Goal: Task Accomplishment & Management: Manage account settings

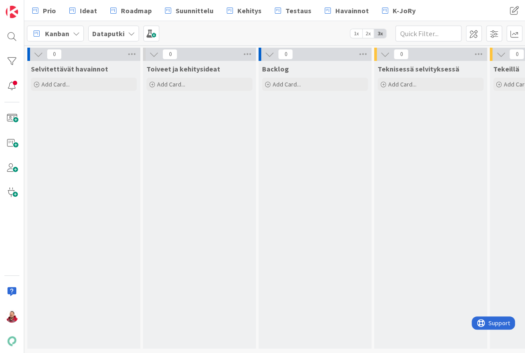
click at [109, 30] on b "Dataputki" at bounding box center [108, 33] width 32 height 9
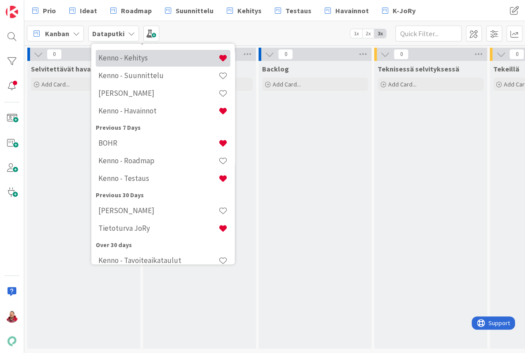
scroll to position [148, 0]
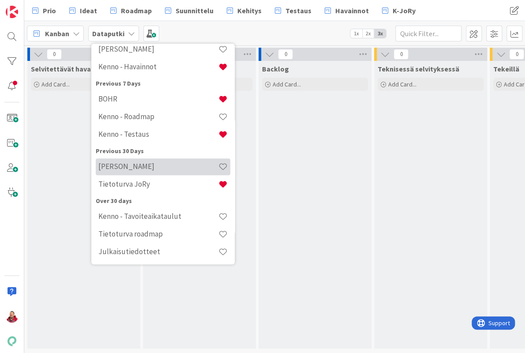
click at [122, 158] on div "[PERSON_NAME]" at bounding box center [163, 166] width 135 height 17
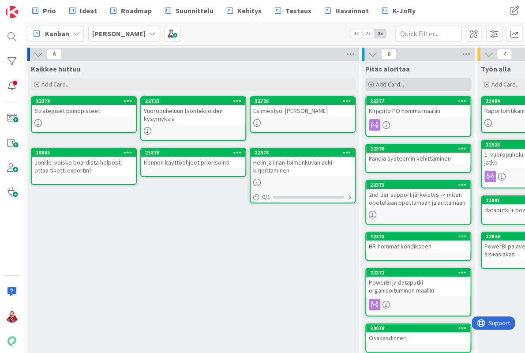
click at [370, 82] on icon at bounding box center [370, 84] width 5 height 5
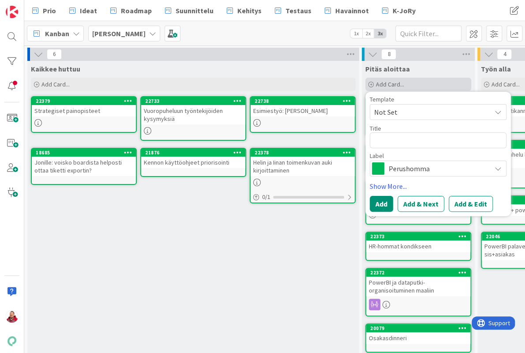
type textarea "x"
type textarea "D"
type textarea "x"
type textarea "K"
type textarea "x"
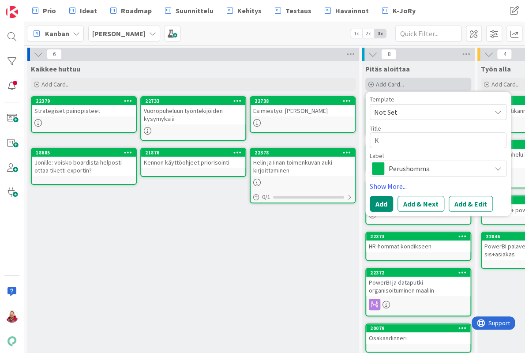
type textarea "Ke"
type textarea "x"
type textarea "Ken"
type textarea "x"
type textarea "Kenn"
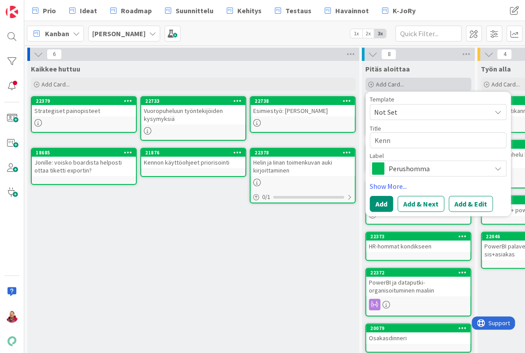
type textarea "x"
type textarea "Kenno"
type textarea "x"
type textarea "Kennon"
type textarea "x"
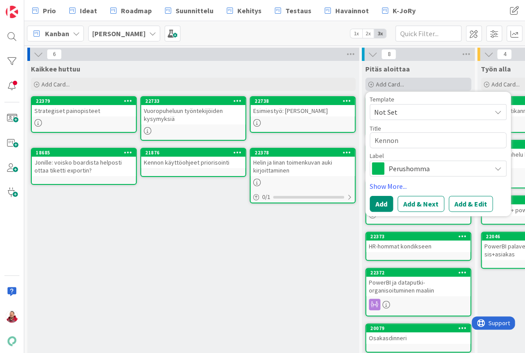
type textarea "Kennon"
type textarea "x"
type textarea "Kennon k"
type textarea "x"
type textarea "Kennon kä"
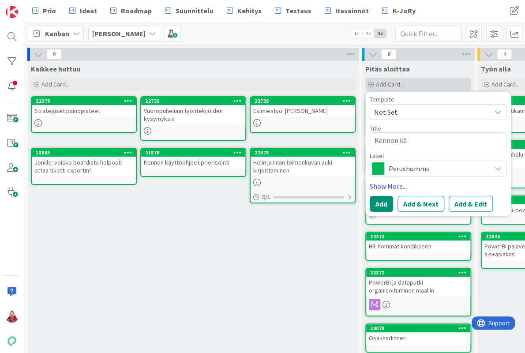
type textarea "x"
type textarea "Kennon käy"
type textarea "x"
type textarea "Kennon käyt"
type textarea "x"
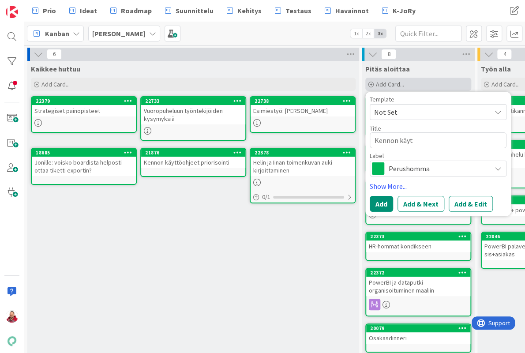
type textarea "Kennon käytt"
type textarea "x"
type textarea "Kennon käyttä"
type textarea "x"
type textarea "Kennon käytt"
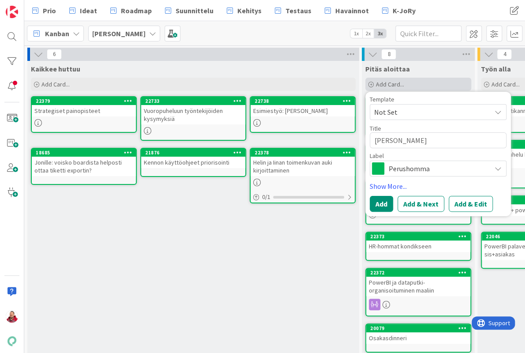
type textarea "x"
type textarea "Kennon käyttö"
type textarea "x"
type textarea "Kennon käyttöo"
type textarea "x"
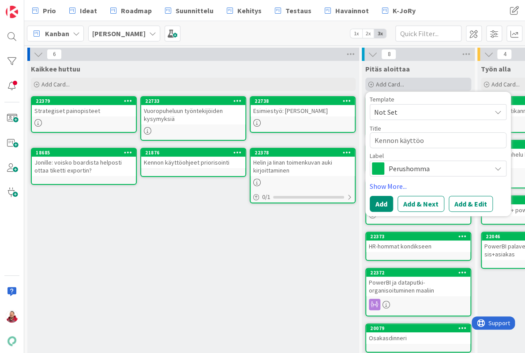
type textarea "Kennon käyttöoh"
type textarea "x"
type textarea "Kennon käyttöohj"
type textarea "x"
type textarea "Kennon käyttöohje"
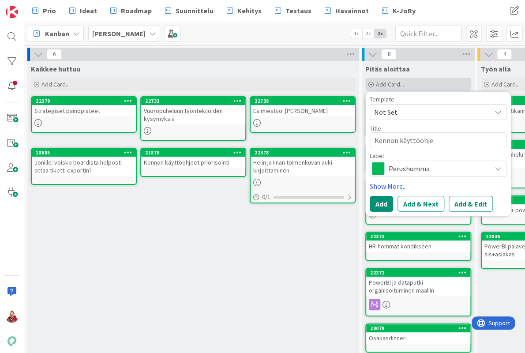
type textarea "x"
type textarea "Kennon käyttöohjep"
type textarea "x"
type textarea "Kennon käyttöohjepr"
type textarea "x"
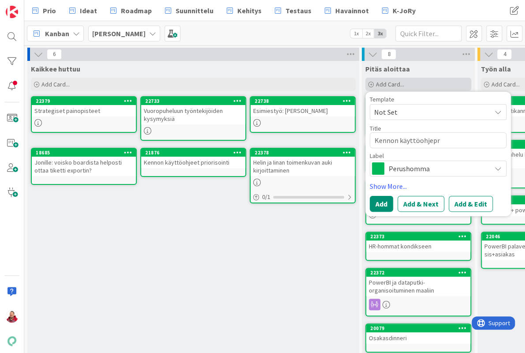
type textarea "Kennon käyttöohjepro"
type textarea "x"
type textarea "Kennon käyttöohjepros"
type textarea "x"
type textarea "Kennon käyttöohjeprose"
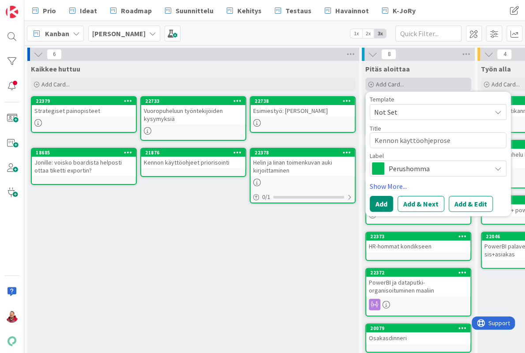
type textarea "x"
type textarea "Kennon käyttöohjeproses"
type textarea "x"
type textarea "Kennon käyttöohjeprosess"
type textarea "x"
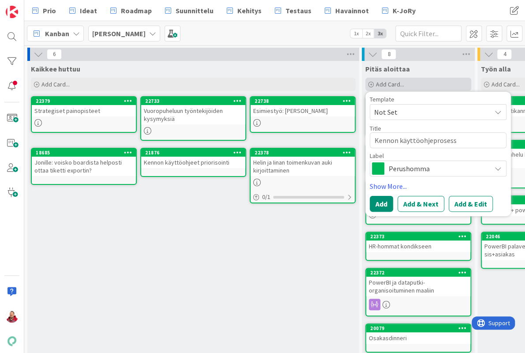
type textarea "Kennon käyttöohjeprosessi"
type textarea "x"
type textarea "Kennon käyttöohjeprosessio"
type textarea "x"
type textarea "Kennon käyttöohjeprosession"
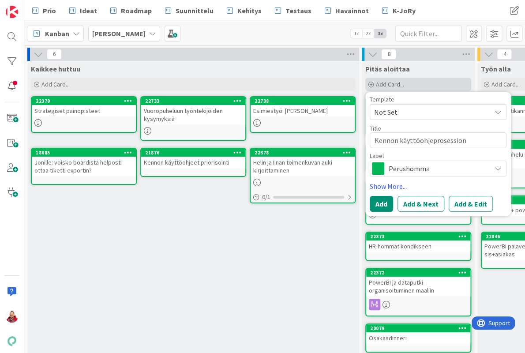
type textarea "x"
type textarea "Kennon käyttöohjeprosession"
type textarea "x"
type textarea "Kennon käyttöohjeprosession"
type textarea "x"
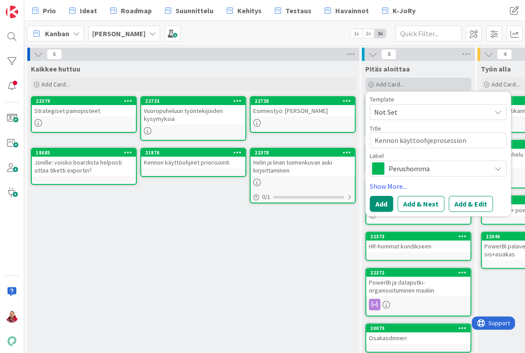
type textarea "Kennon käyttöohjeprosessio"
type textarea "x"
type textarea "Kennon käyttöohjeprosessi"
type textarea "x"
type textarea "Kennon käyttöohjeprosessin"
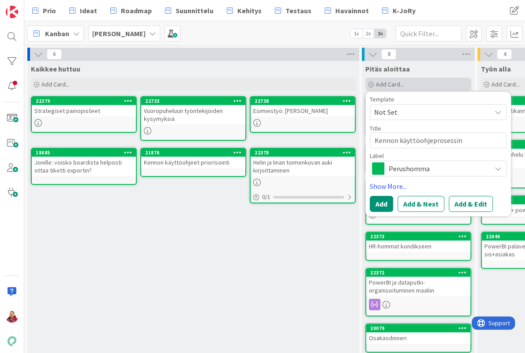
type textarea "x"
type textarea "Kennon käyttöohjeprosessin"
type textarea "x"
type textarea "Kennon käyttöohjeprosessin d"
type textarea "x"
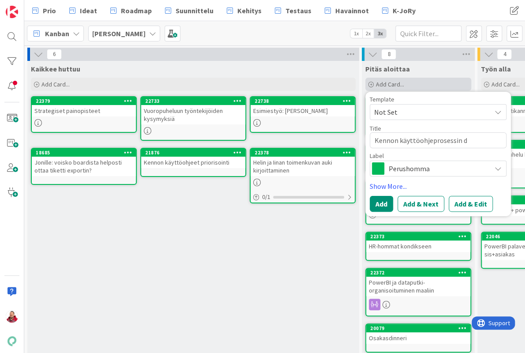
type textarea "Kennon käyttöohjeprosessin do"
type textarea "x"
type textarea "Kennon käyttöohjeprosessin dok"
type textarea "x"
type textarea "Kennon käyttöohjeprosessin doku"
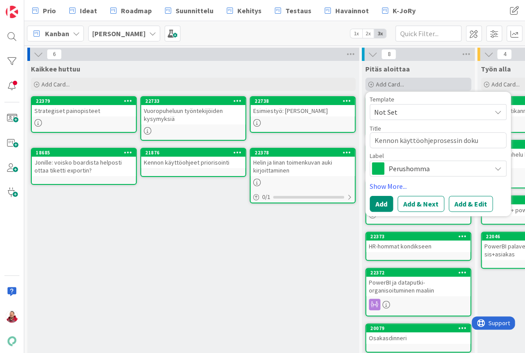
type textarea "x"
type textarea "Kennon käyttöohjeprosessin dokue"
type textarea "x"
type textarea "Kennon käyttöohjeprosessin dokuem"
type textarea "x"
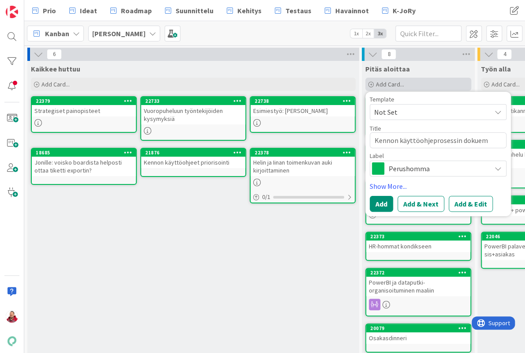
type textarea "Kennon käyttöohjeprosessin dokue"
type textarea "x"
type textarea "Kennon käyttöohjeprosessin doku"
type textarea "x"
type textarea "Kennon käyttöohjeprosessin dokum"
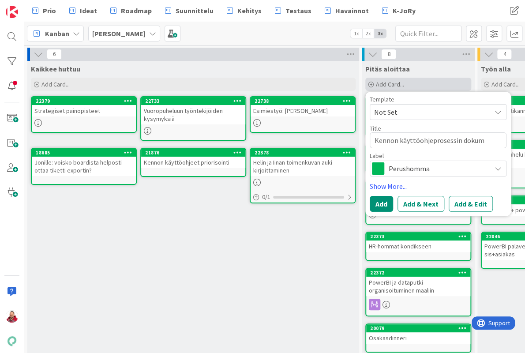
type textarea "x"
type textarea "Kennon käyttöohjeprosessin dokume"
type textarea "x"
type textarea "Kennon käyttöohjeprosessin dokumen"
type textarea "x"
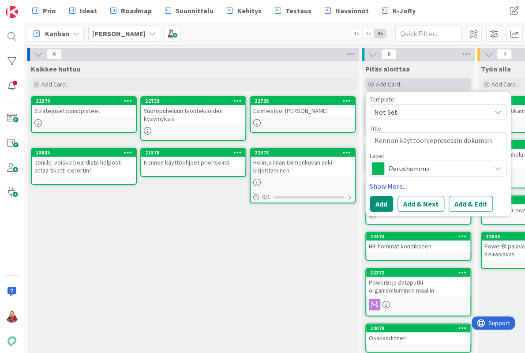
type textarea "Kennon käyttöohjeprosessin dokument"
type textarea "x"
type textarea "Kennon käyttöohjeprosessin dokumento"
type textarea "x"
type textarea "Kennon käyttöohjeprosessin dokumentoi"
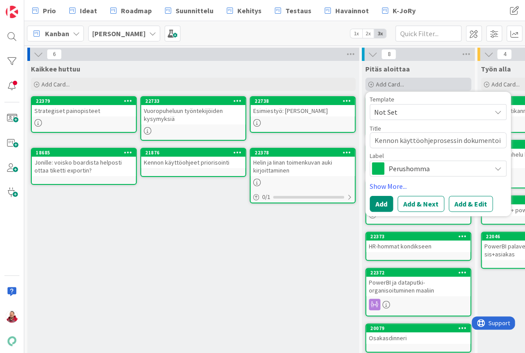
type textarea "x"
type textarea "Kennon käyttöohjeprosessin dokumentoin"
type textarea "x"
type textarea "Kennon käyttöohjeprosessin dokumentoint"
type textarea "x"
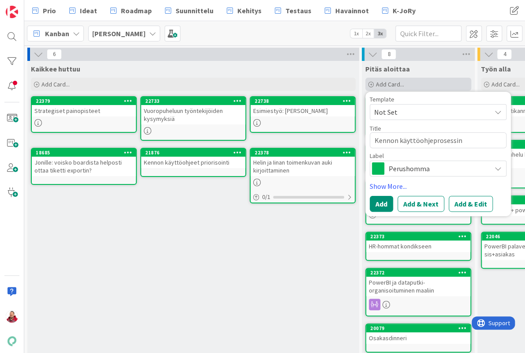
type textarea "Kennon käyttöohjeprosessin dokumentointi"
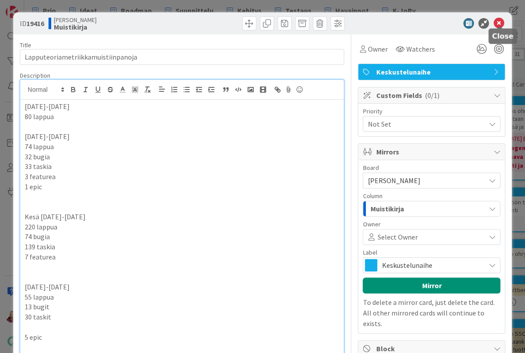
click at [500, 22] on icon at bounding box center [498, 23] width 11 height 11
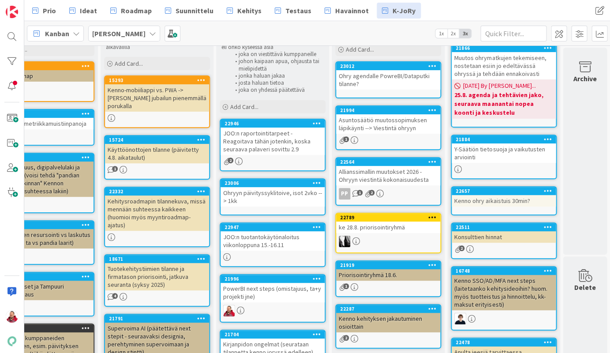
scroll to position [51, 43]
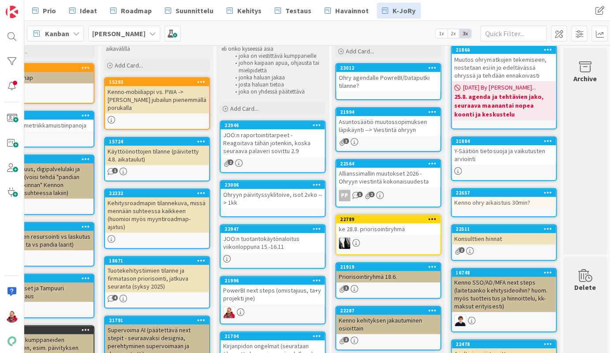
click at [270, 129] on div "JOO:n raportointitarpeet - Reagoitava tähän jotenkin, koska seuraava palaveri s…" at bounding box center [273, 142] width 104 height 27
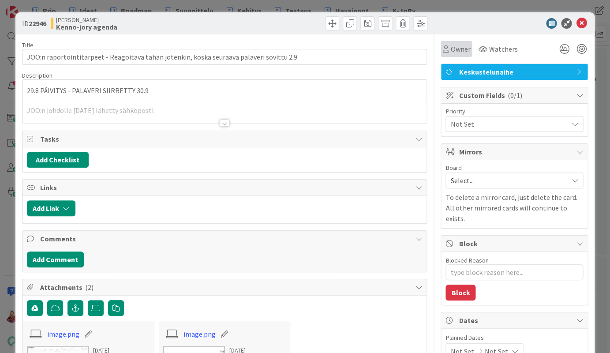
click at [448, 49] on div "Owner" at bounding box center [456, 49] width 28 height 11
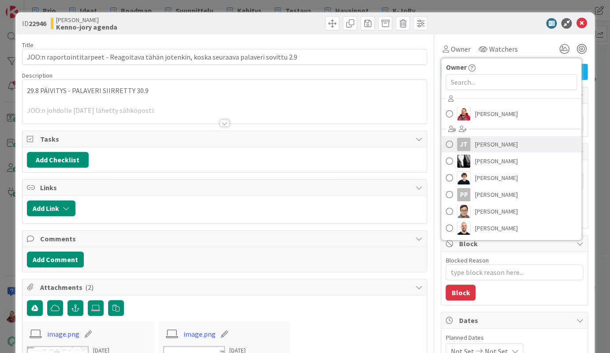
click at [475, 136] on link "JT Joonas Taina" at bounding box center [511, 144] width 140 height 17
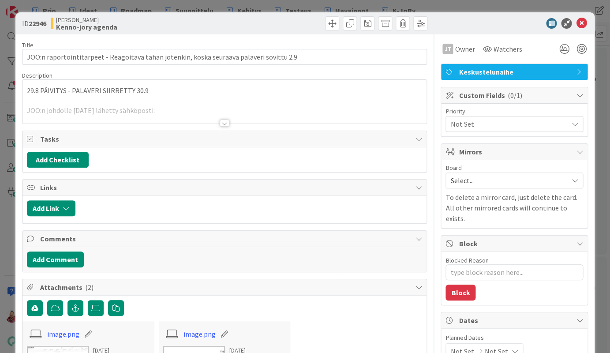
type textarea "x"
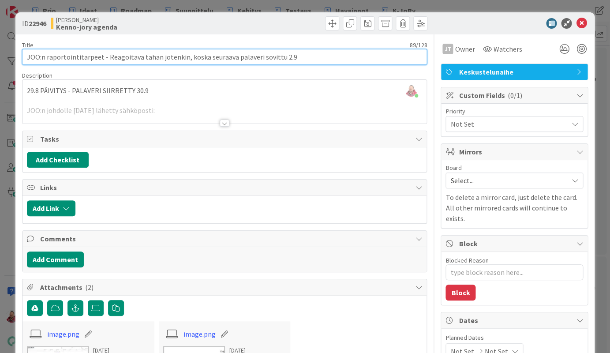
drag, startPoint x: 90, startPoint y: 52, endPoint x: 256, endPoint y: 52, distance: 165.9
click at [256, 52] on input "JOO:n raportointitarpeet - Reagoitava tähän jotenkin, koska seuraava palaveri s…" at bounding box center [224, 57] width 405 height 16
type input "JOO:n raportointitarpeet - S"
type textarea "x"
type input "JOO:n raportointitarpeet - Si"
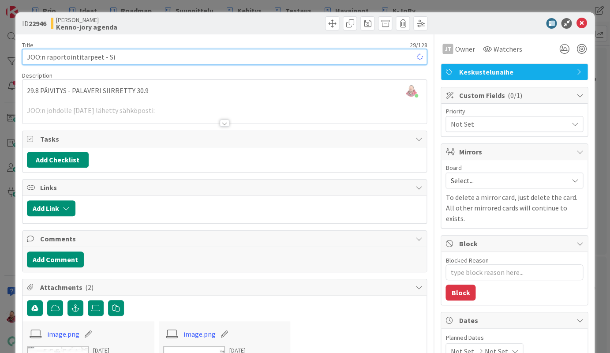
type textarea "x"
type input "JOO:n raportointitarpeet - Sisäin"
type textarea "x"
type input "JOO:n raportointitarpeet - Sisäinen"
type textarea "x"
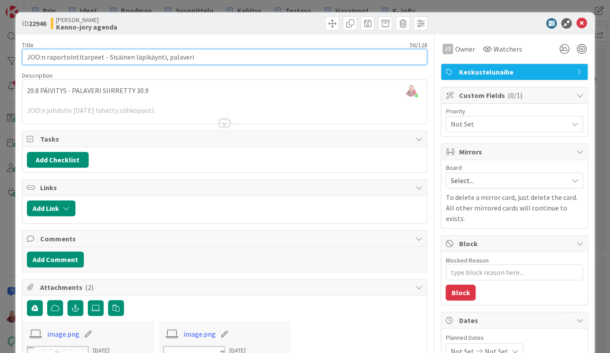
type input "JOO:n raportointitarpeet - Sisäinen läpikäynti, palaveri"
type textarea "x"
type input "JOO:n raportointitarpeet - Sisäinen läpikäynti, palaveri JOOn kanssa 30."
type textarea "x"
type input "JOO:n raportointitarpeet - Sisäinen läpikäynti, palaveri JOOn kanssa 30.9."
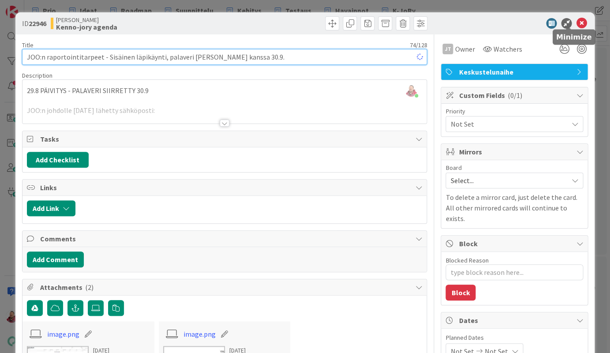
type textarea "x"
type input "JOO:n raportointitarpeet - Sisäinen läpikäynti, palaveri JOOn kanssa 30.9."
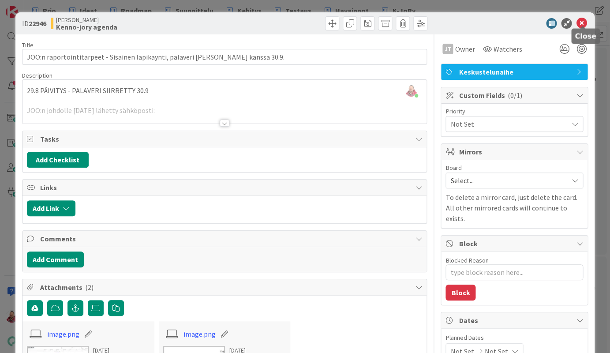
click at [525, 18] on icon at bounding box center [581, 23] width 11 height 11
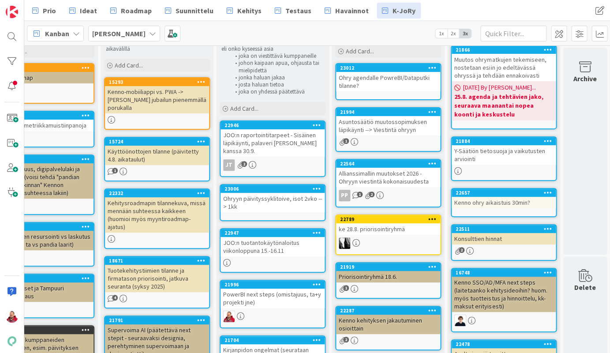
click at [271, 193] on div "Ohryyn päivityssyklitoive, isot 2vko --> 1kk" at bounding box center [273, 202] width 104 height 19
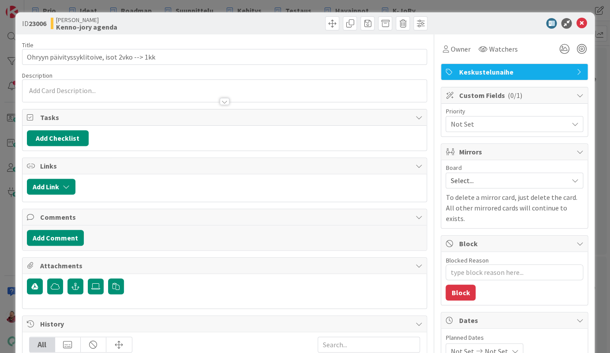
scroll to position [10, 0]
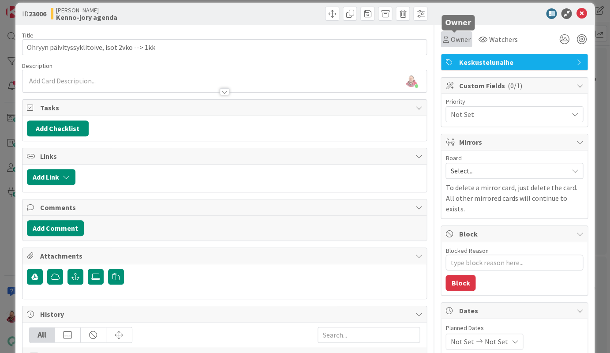
click at [450, 35] on span "Owner" at bounding box center [460, 39] width 20 height 11
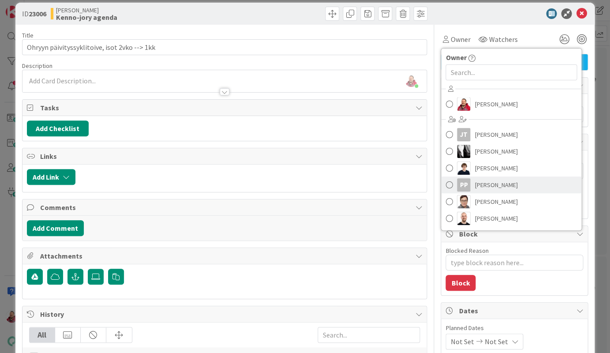
click at [482, 178] on span "Pekka Paaskunta" at bounding box center [496, 184] width 43 height 13
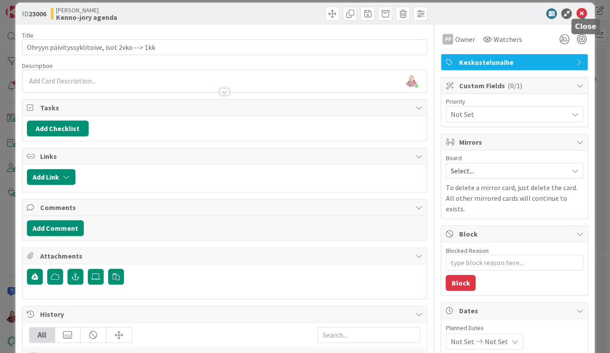
click at [525, 9] on icon at bounding box center [581, 13] width 11 height 11
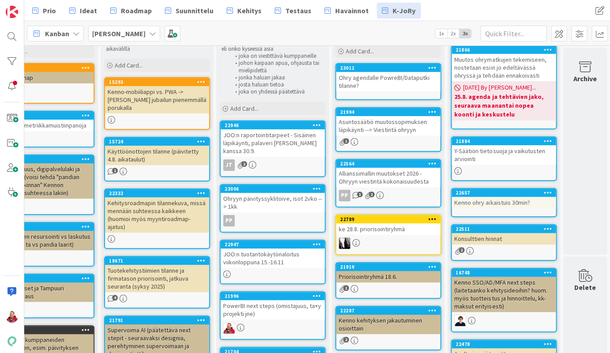
click at [254, 248] on div "JOO:n tuotantokäytönaloitus viikonloppuna 15.-16.11" at bounding box center [273, 257] width 104 height 19
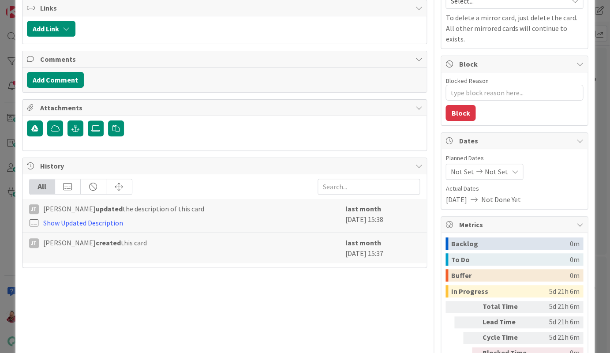
scroll to position [35, 0]
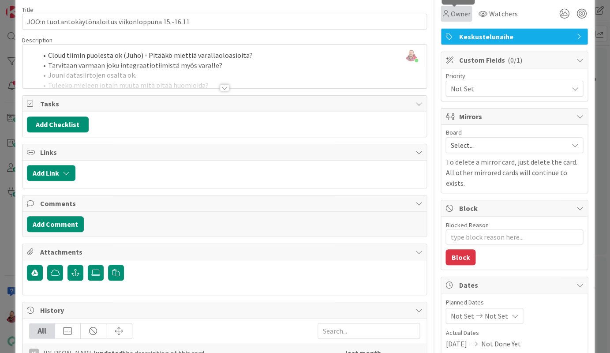
click at [453, 10] on span "Owner" at bounding box center [460, 13] width 20 height 11
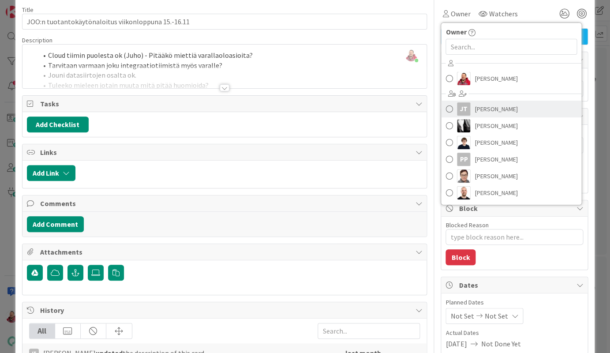
click at [459, 102] on div "JT" at bounding box center [463, 108] width 13 height 13
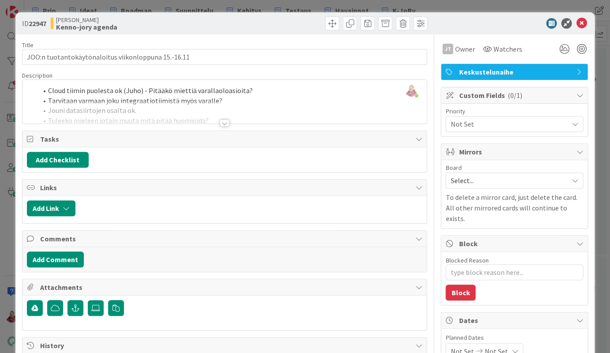
scroll to position [0, 0]
click at [525, 18] on icon at bounding box center [581, 23] width 11 height 11
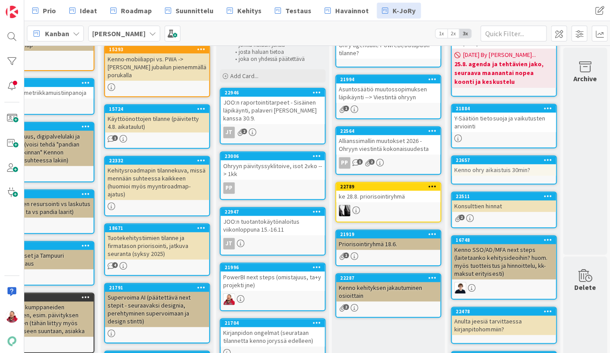
scroll to position [84, 43]
click at [262, 97] on div "JOO:n raportointitarpeet - Sisäinen läpikäynti, palaveri JOOn kanssa 30.9." at bounding box center [273, 110] width 104 height 27
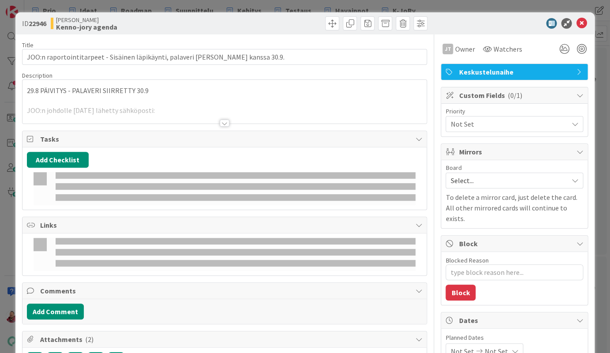
type textarea "x"
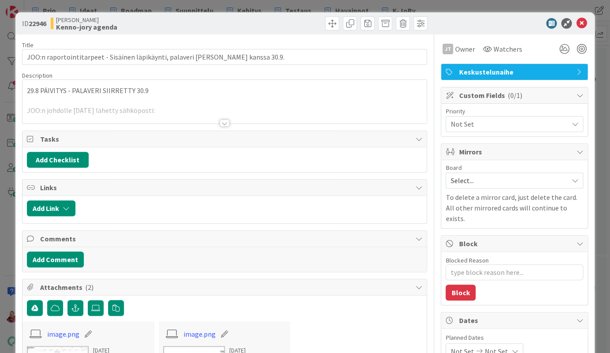
click at [224, 120] on div at bounding box center [225, 123] width 10 height 7
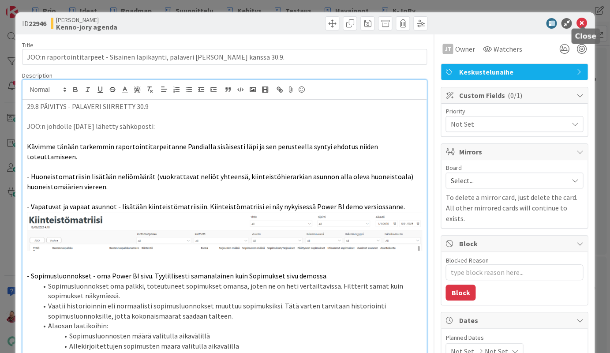
click at [525, 18] on icon at bounding box center [581, 23] width 11 height 11
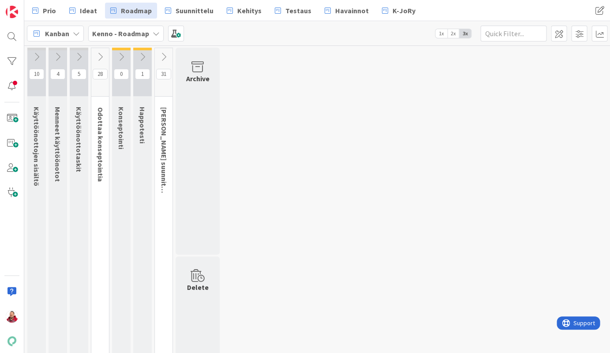
click at [99, 56] on icon at bounding box center [100, 57] width 10 height 10
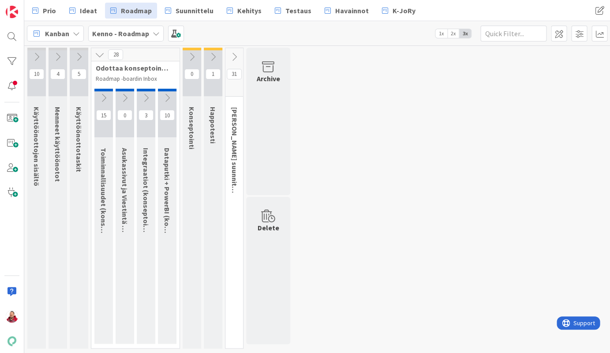
click at [166, 93] on icon at bounding box center [167, 98] width 10 height 10
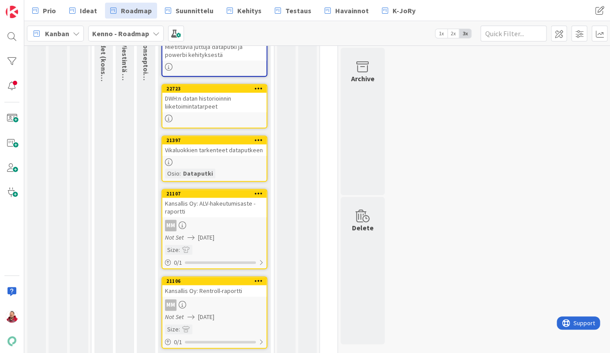
scroll to position [154, 0]
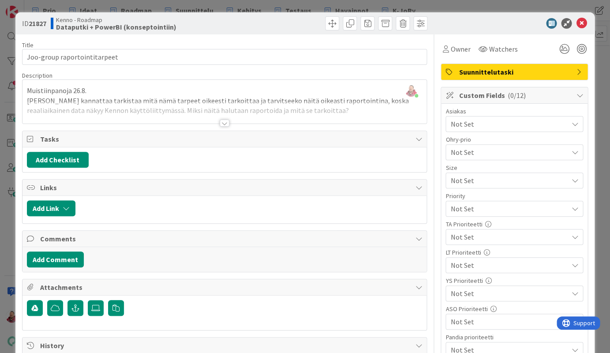
click at [223, 120] on div at bounding box center [225, 123] width 10 height 7
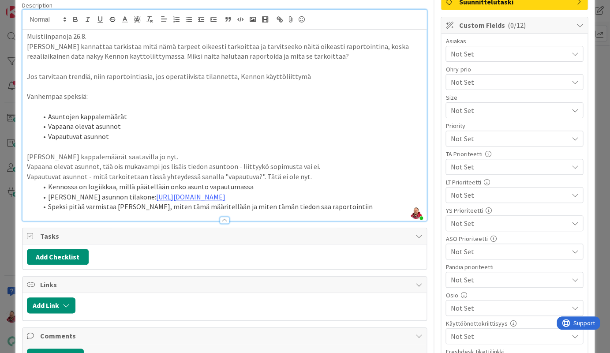
scroll to position [69, 0]
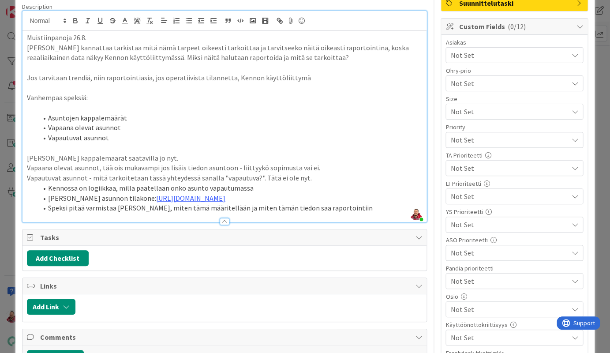
click at [498, 332] on span "Not Set" at bounding box center [508, 337] width 117 height 11
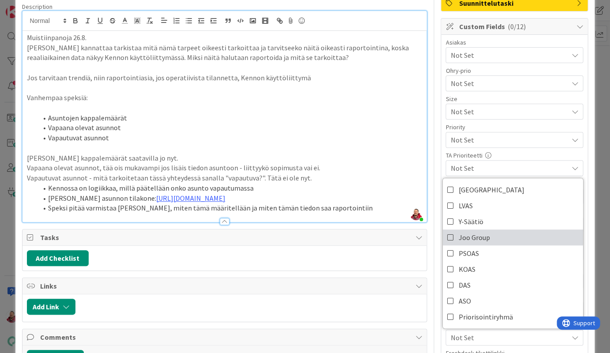
click at [452, 231] on icon at bounding box center [450, 237] width 7 height 13
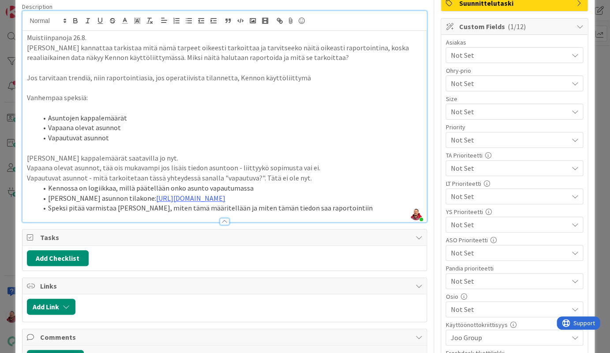
click at [459, 304] on span "Not Set" at bounding box center [508, 309] width 117 height 11
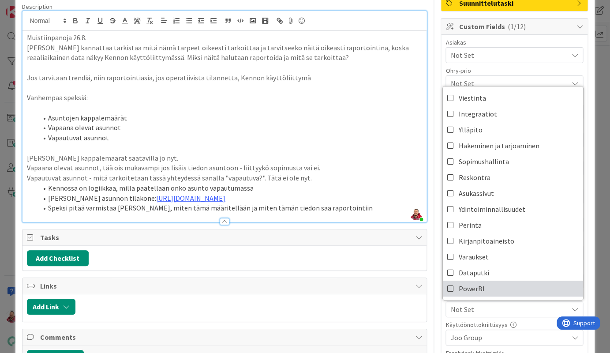
click at [452, 282] on icon at bounding box center [450, 288] width 7 height 13
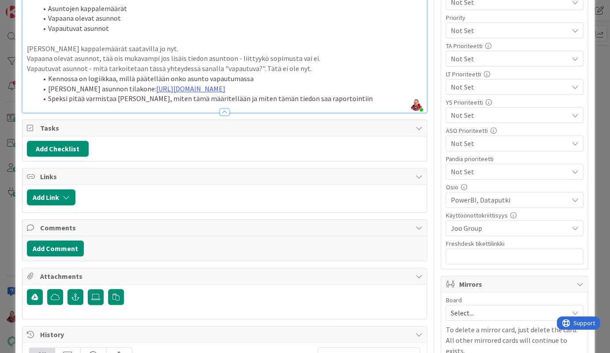
scroll to position [234, 0]
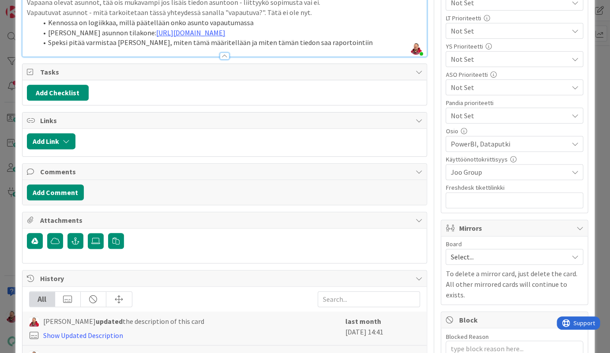
click at [472, 136] on div "PowerBI, Dataputki" at bounding box center [515, 144] width 138 height 16
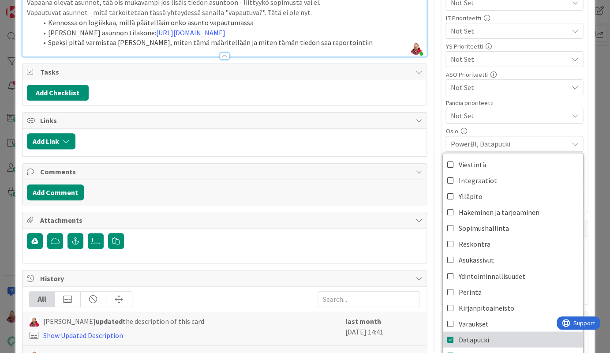
click at [455, 331] on link "Dataputki" at bounding box center [513, 339] width 140 height 16
click at [439, 132] on div "Title 28 / 128 Joo-group raportointitarpeet Description Juhani Snellman joined …" at bounding box center [305, 219] width 566 height 839
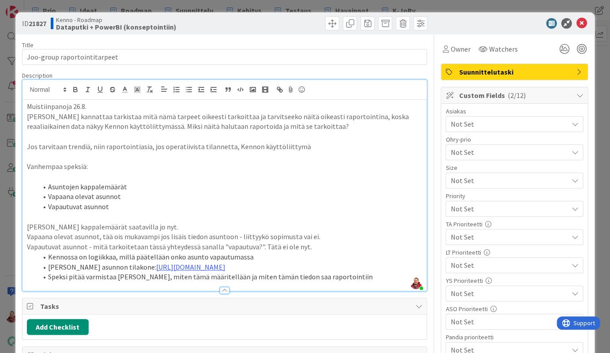
scroll to position [0, 0]
click at [511, 26] on div at bounding box center [510, 23] width 156 height 11
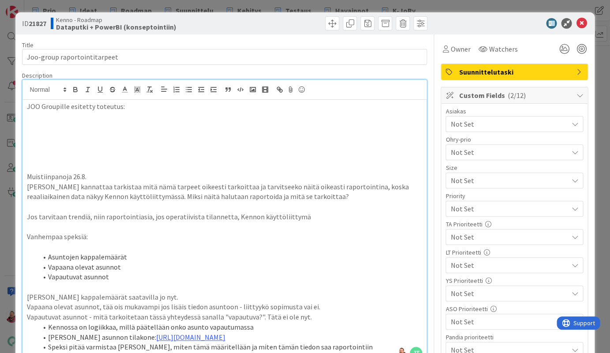
type textarea "x"
click at [583, 21] on icon at bounding box center [581, 23] width 11 height 11
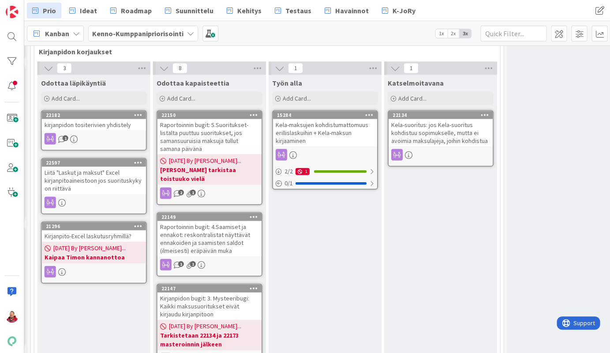
scroll to position [417, 690]
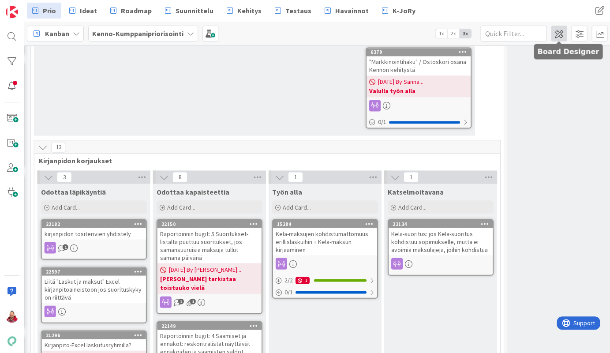
click at [558, 29] on span at bounding box center [559, 34] width 16 height 16
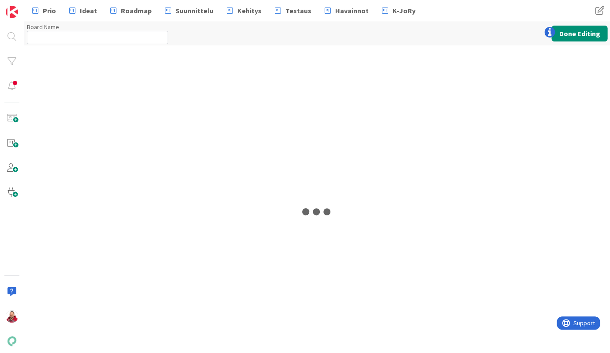
type input "Kenno-Kumppanipriorisointi"
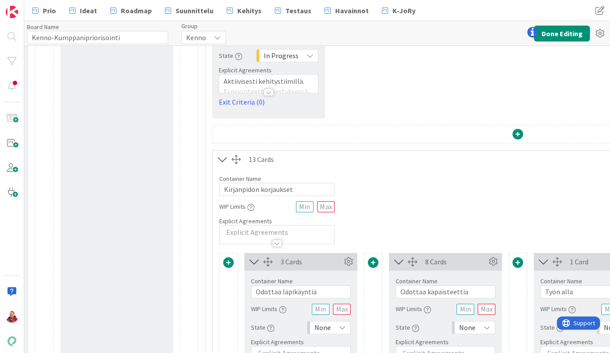
scroll to position [197, 815]
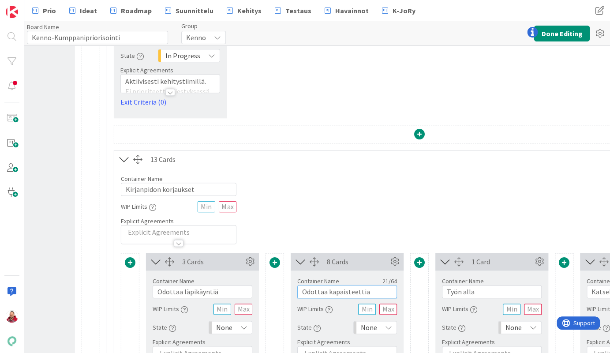
click at [336, 285] on input "Odottaa kapaisteettia" at bounding box center [347, 291] width 100 height 13
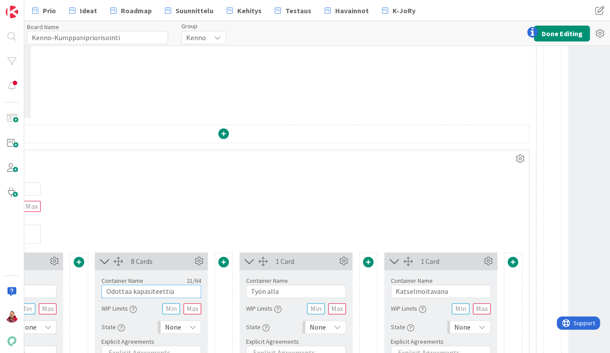
scroll to position [198, 1012]
type input "Odottaa kapasiteettia"
click at [558, 32] on button "Done Editing" at bounding box center [562, 34] width 56 height 16
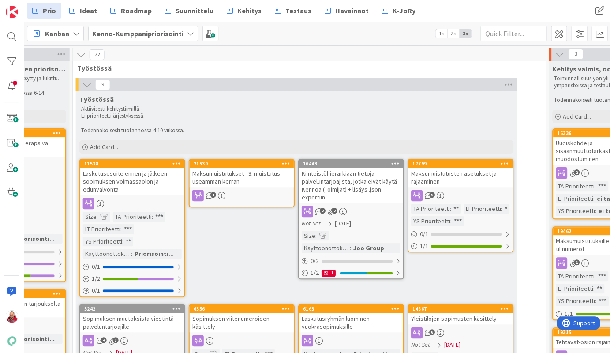
scroll to position [0, 648]
